Goal: Task Accomplishment & Management: Manage account settings

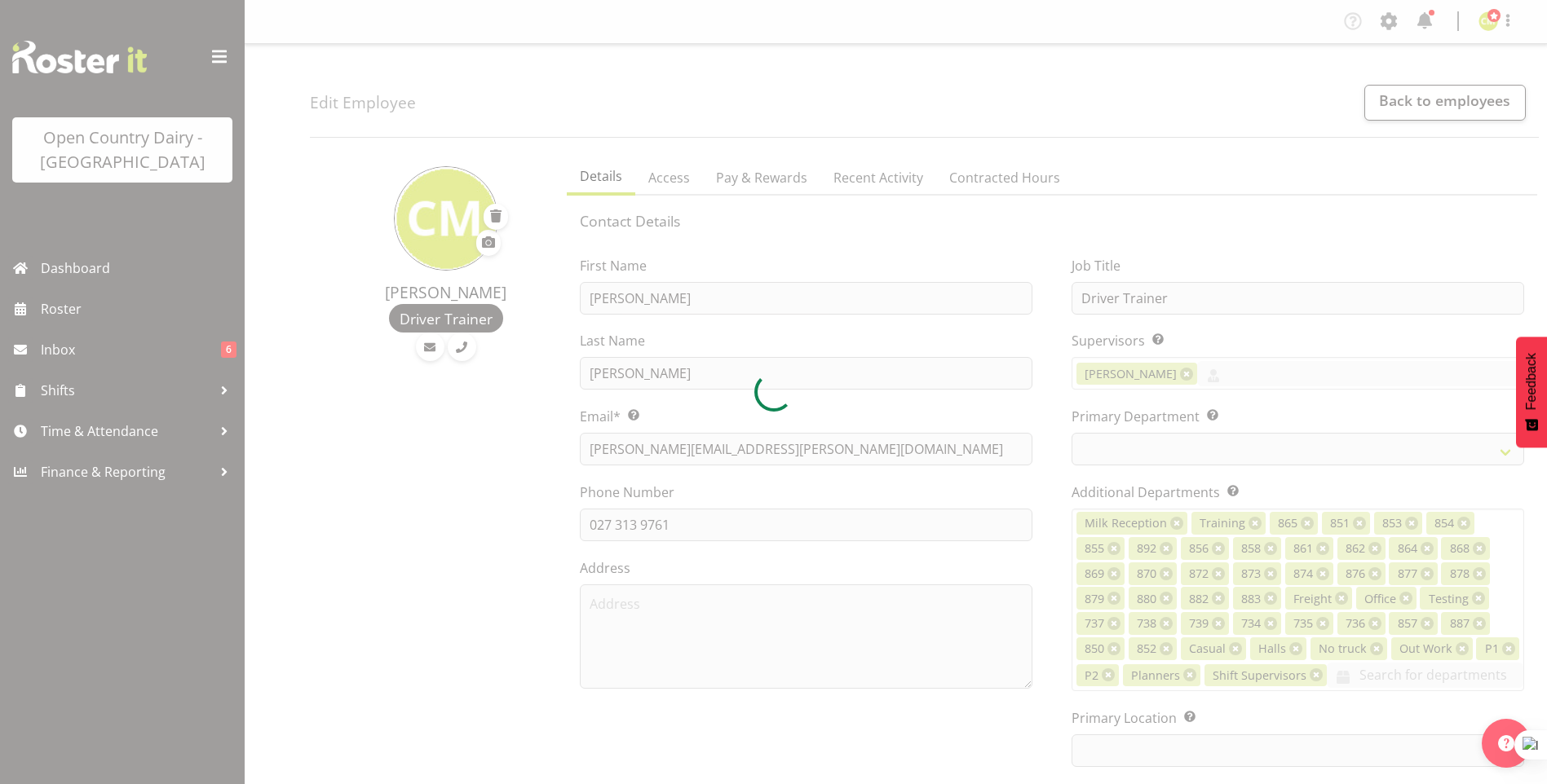
select select
select select "990"
select select "699"
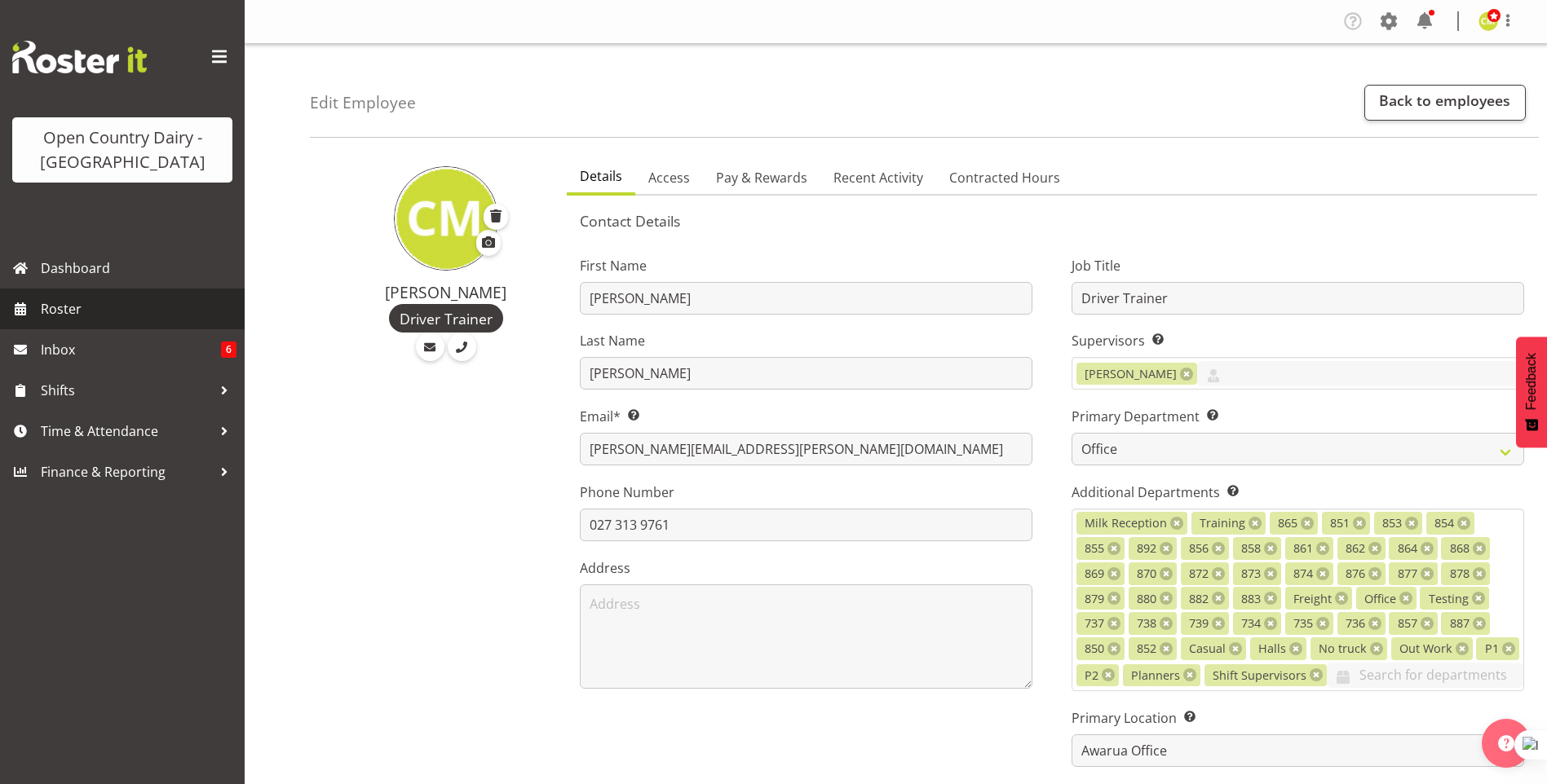
click at [65, 311] on span "Roster" at bounding box center [139, 309] width 196 height 25
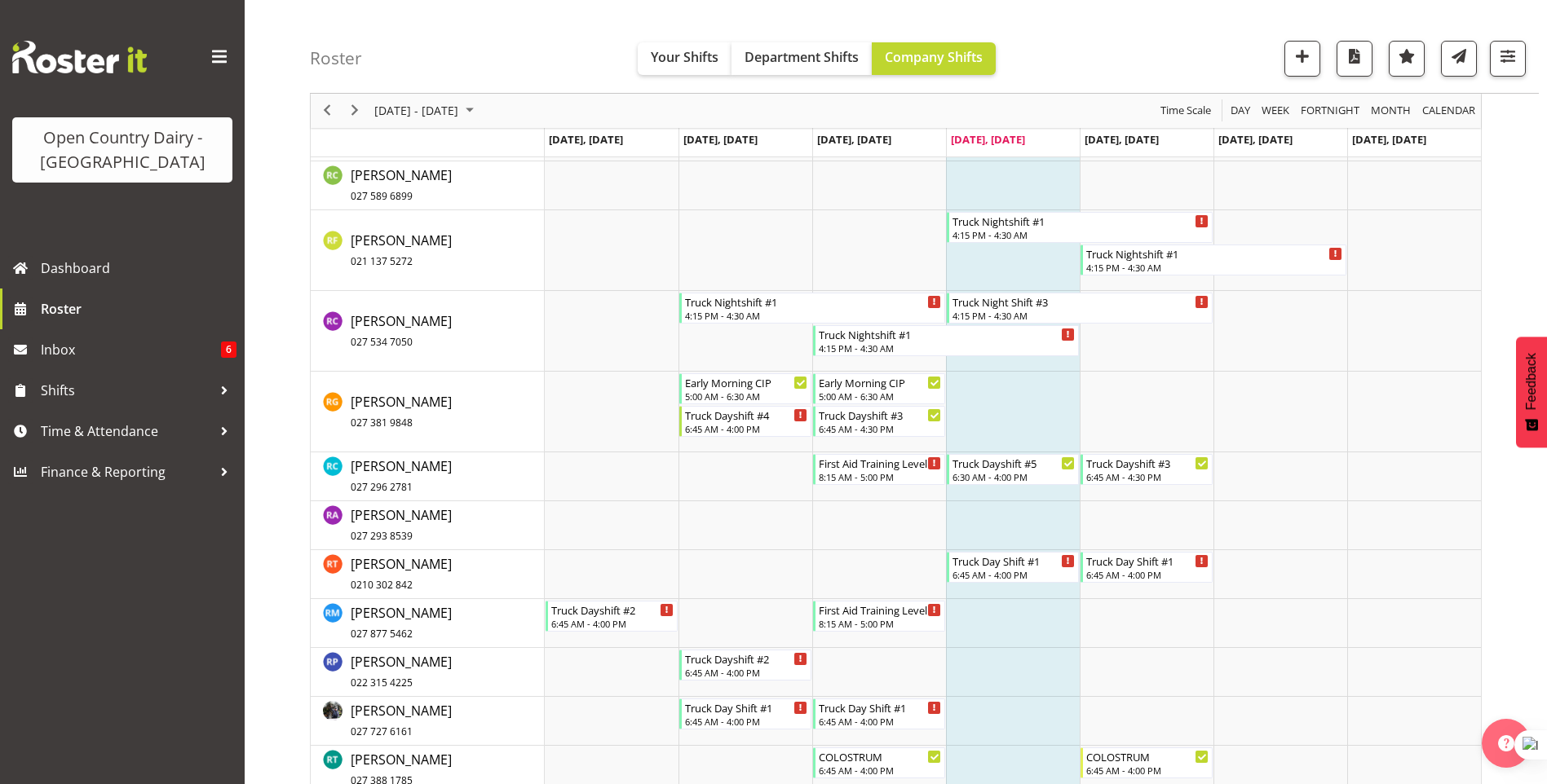
scroll to position [7255, 0]
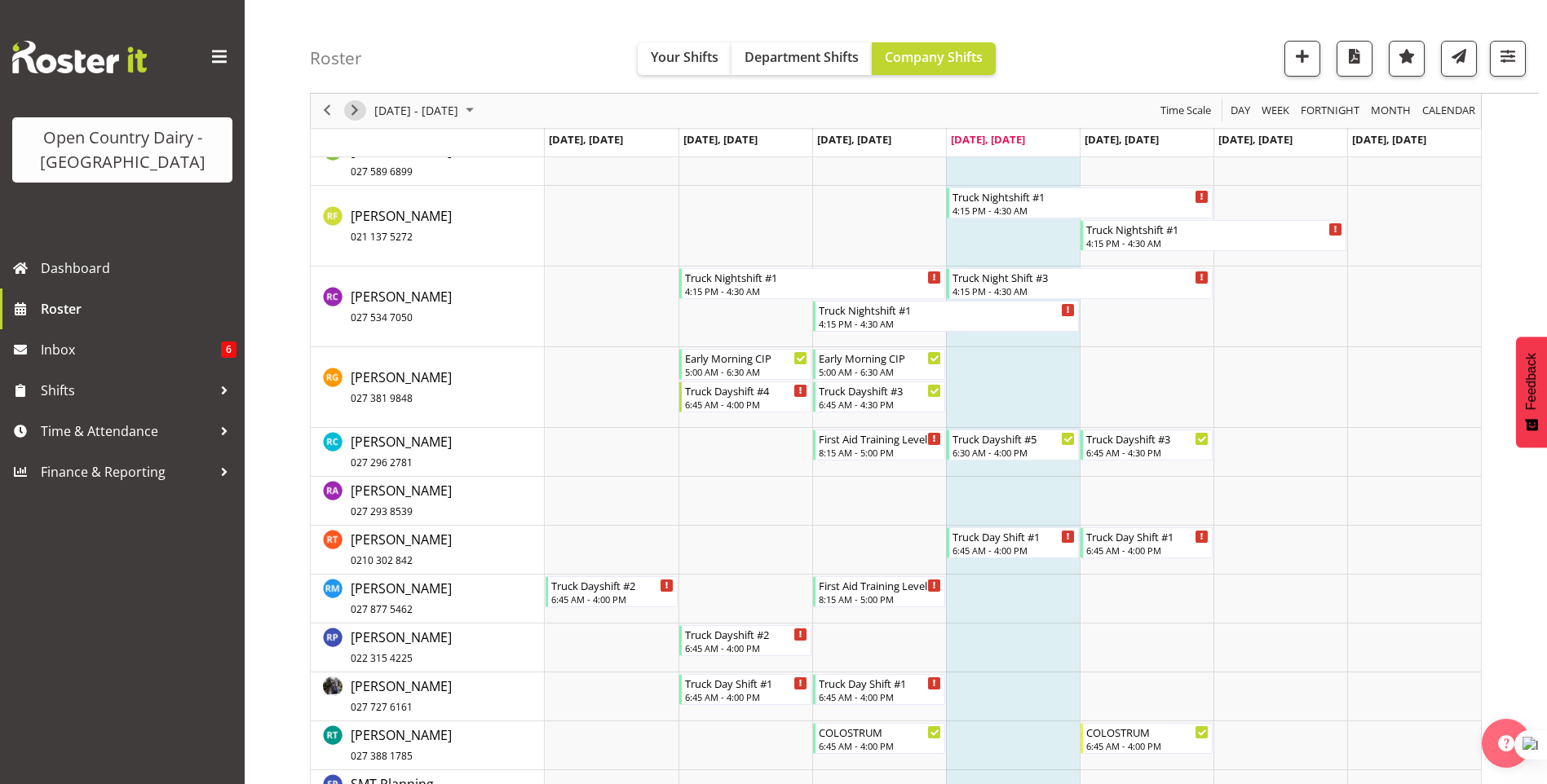
click at [355, 112] on span "Next" at bounding box center [355, 111] width 20 height 21
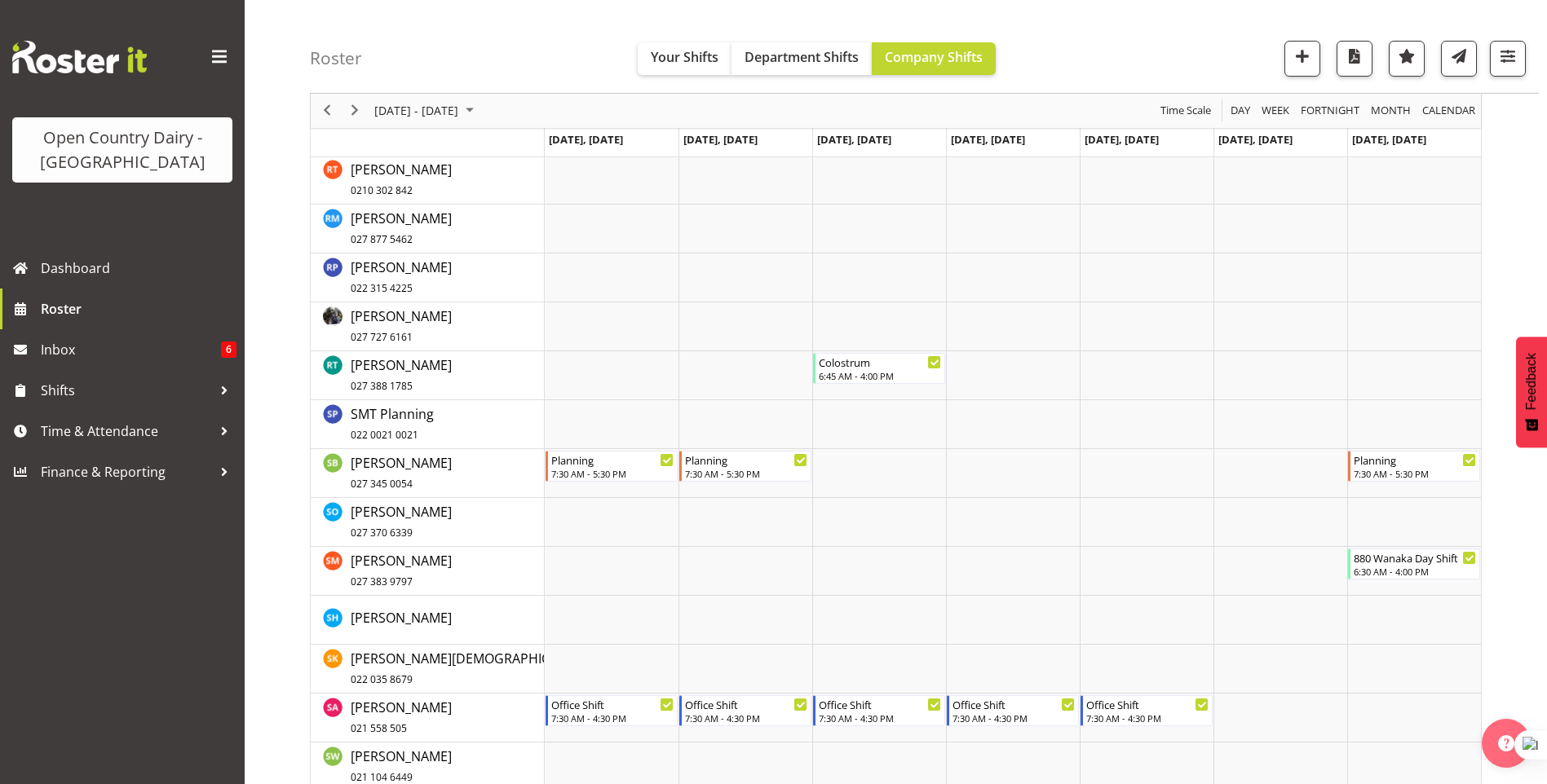
scroll to position [6358, 0]
